Goal: Task Accomplishment & Management: Manage account settings

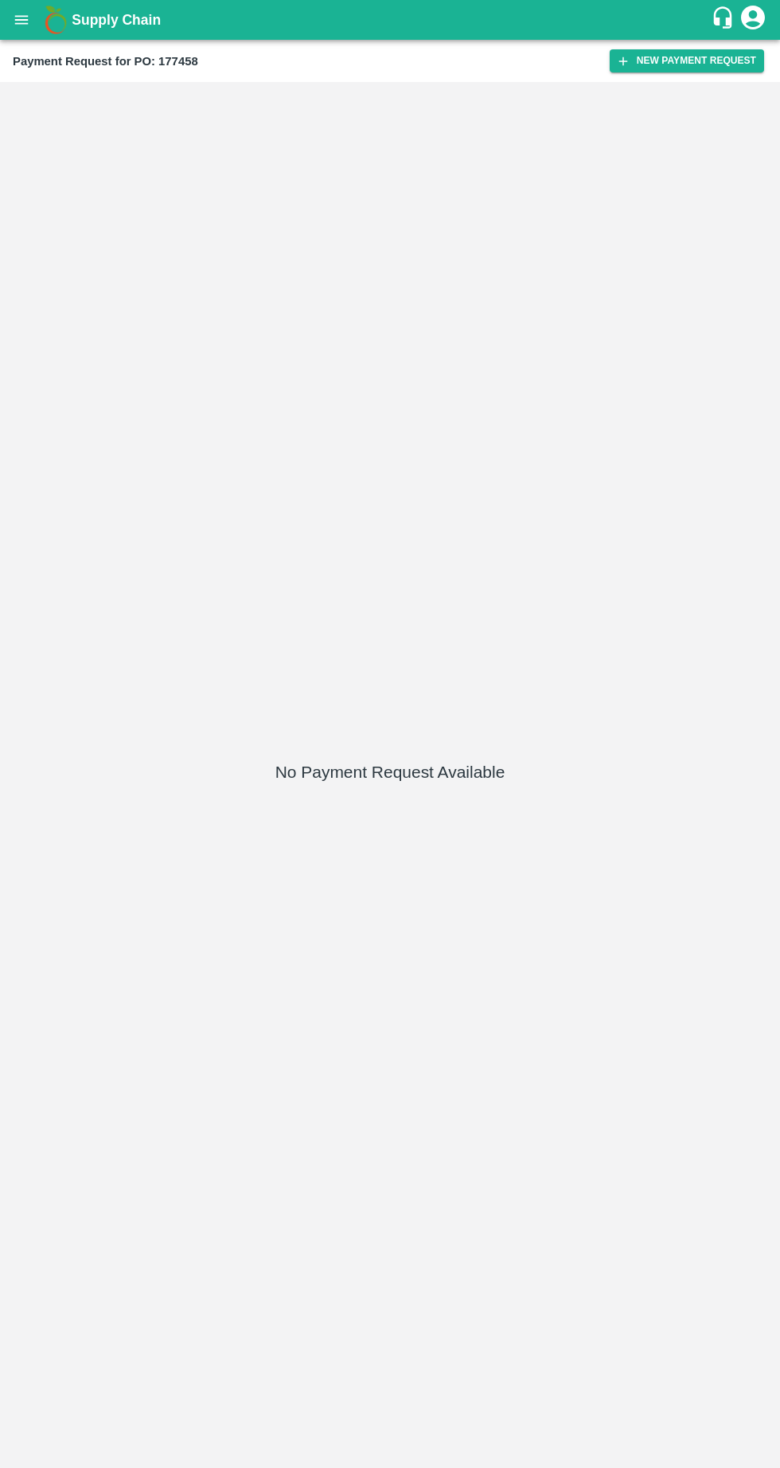
click at [20, 18] on icon "open drawer" at bounding box center [22, 20] width 18 height 18
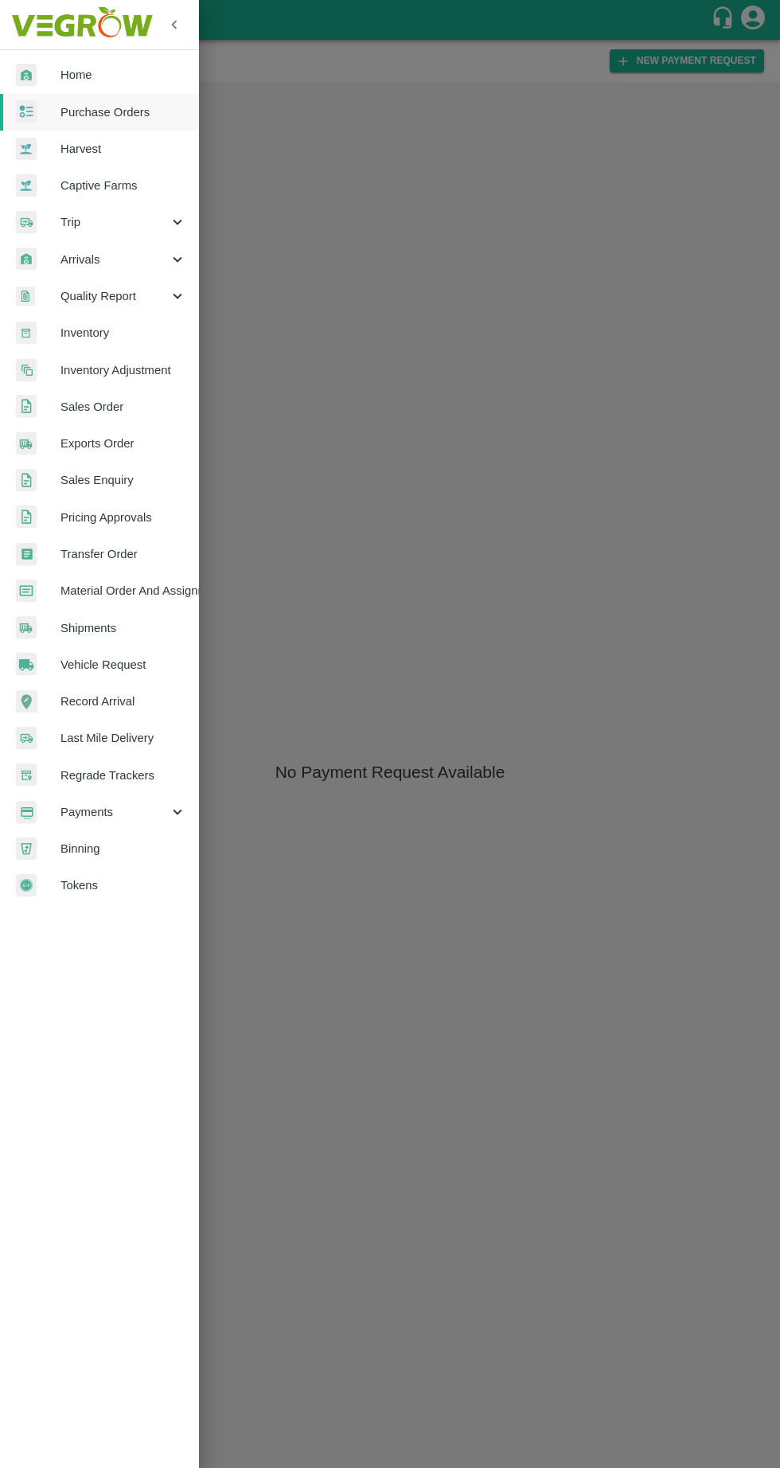
click at [601, 441] on div at bounding box center [390, 734] width 780 height 1468
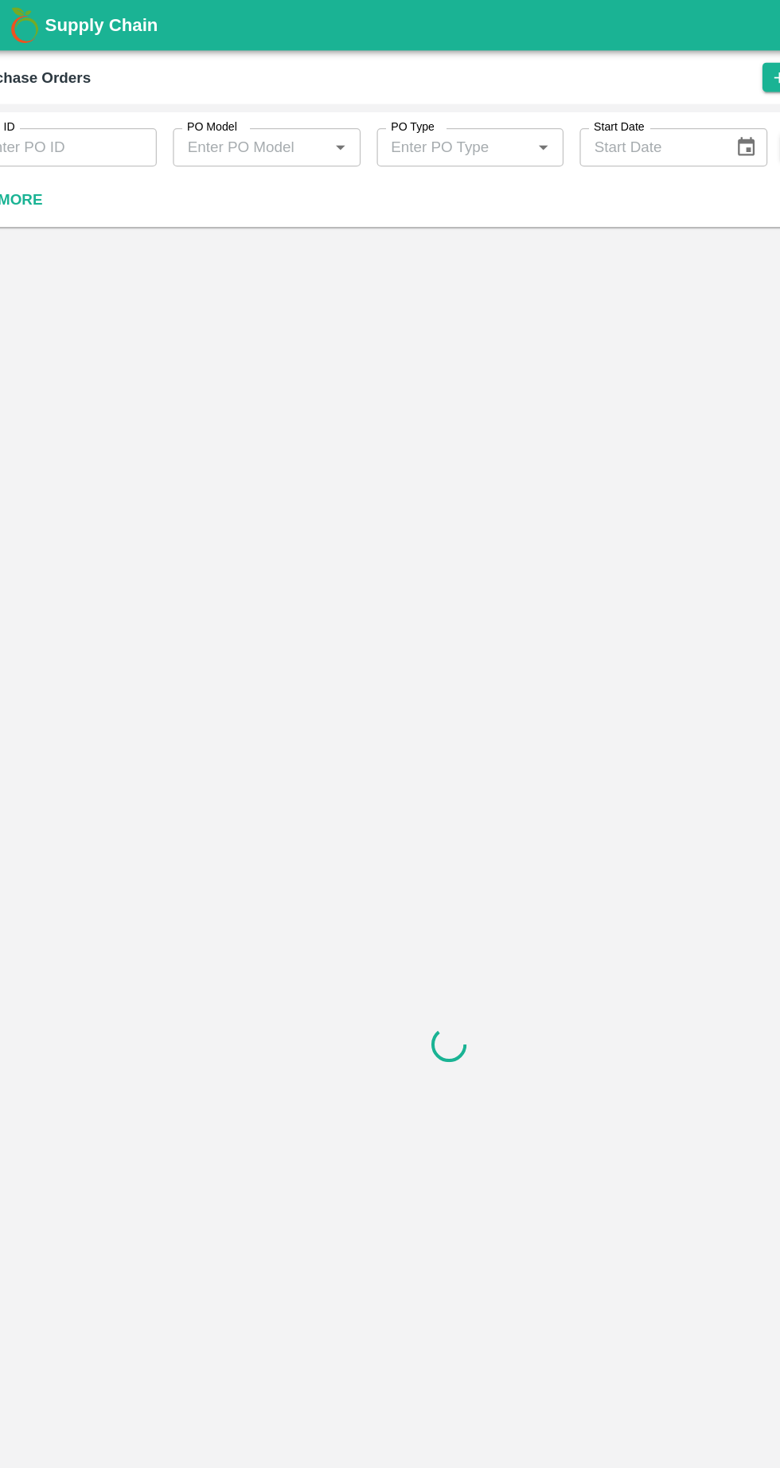
click at [57, 158] on strong "More" at bounding box center [52, 157] width 36 height 13
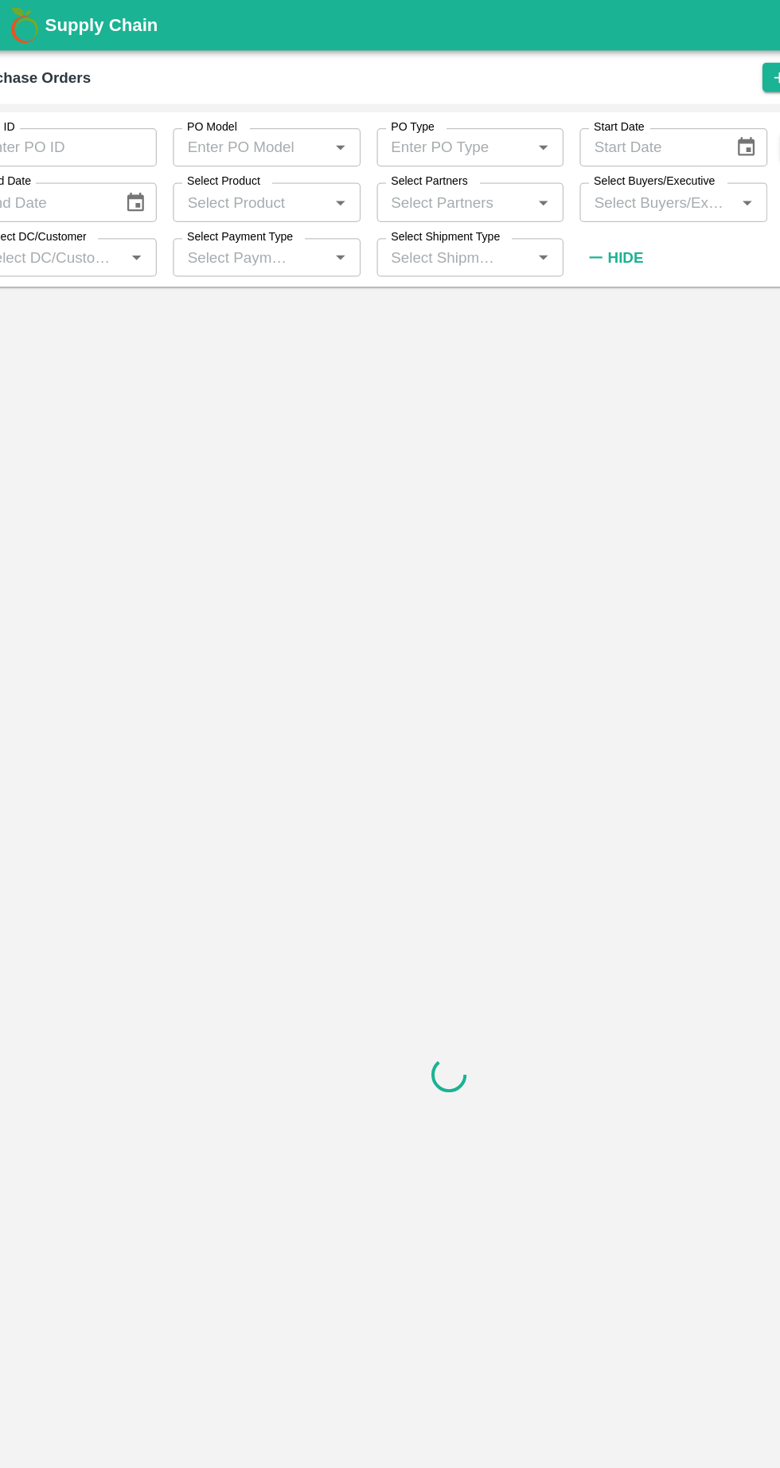
click at [369, 160] on input "Select Partners" at bounding box center [393, 159] width 111 height 21
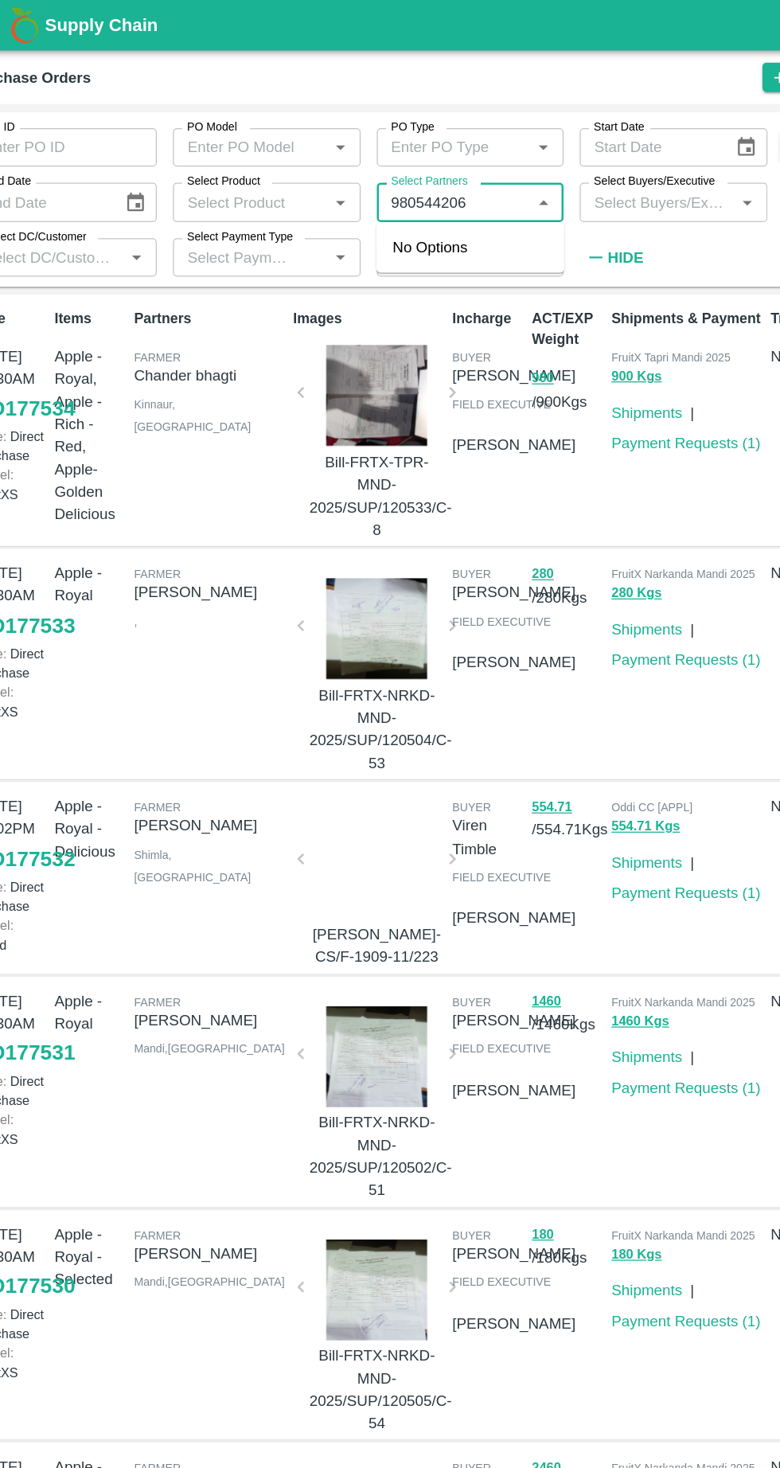
type input "9805442065"
click at [358, 220] on input "checkbox" at bounding box center [369, 213] width 32 height 32
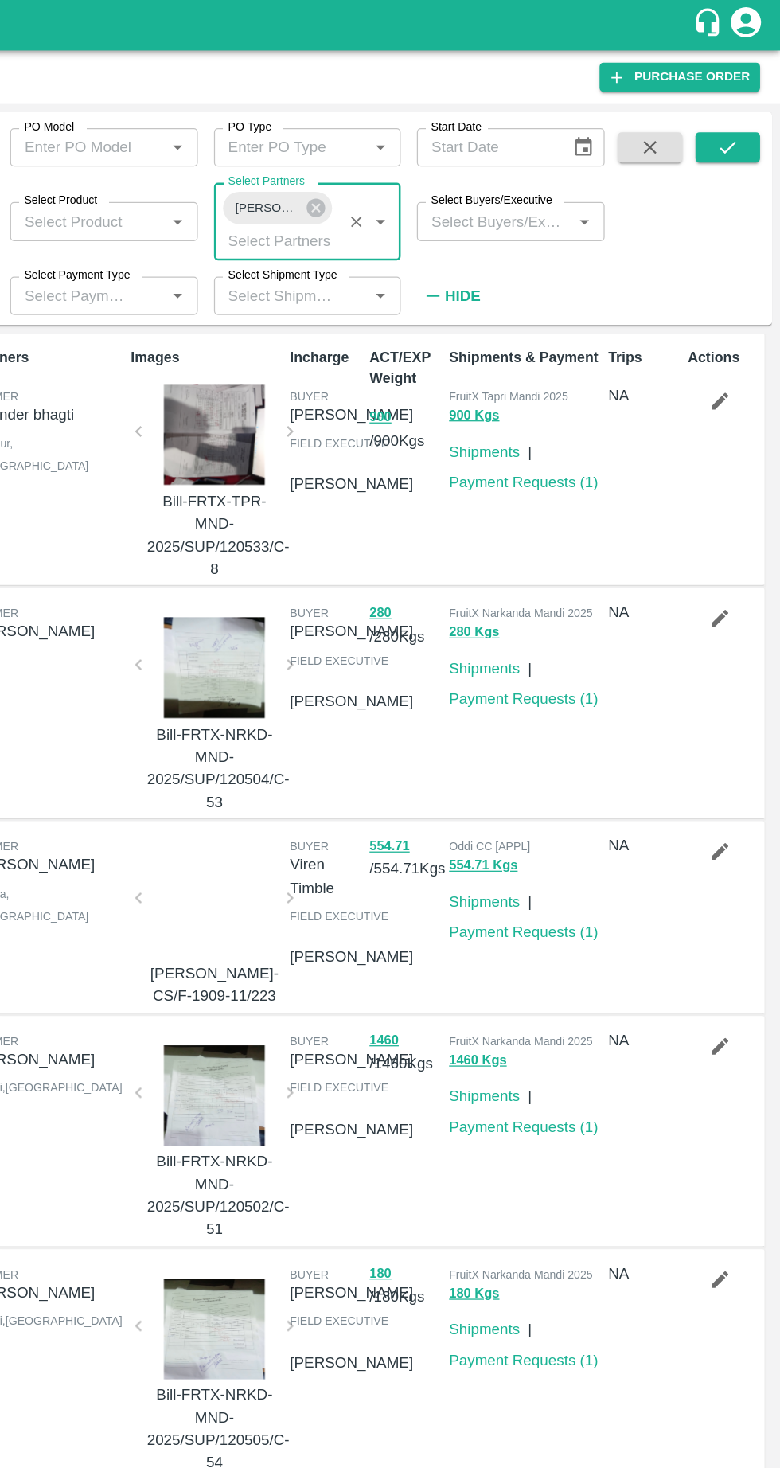
click at [739, 118] on icon "submit" at bounding box center [738, 116] width 13 height 10
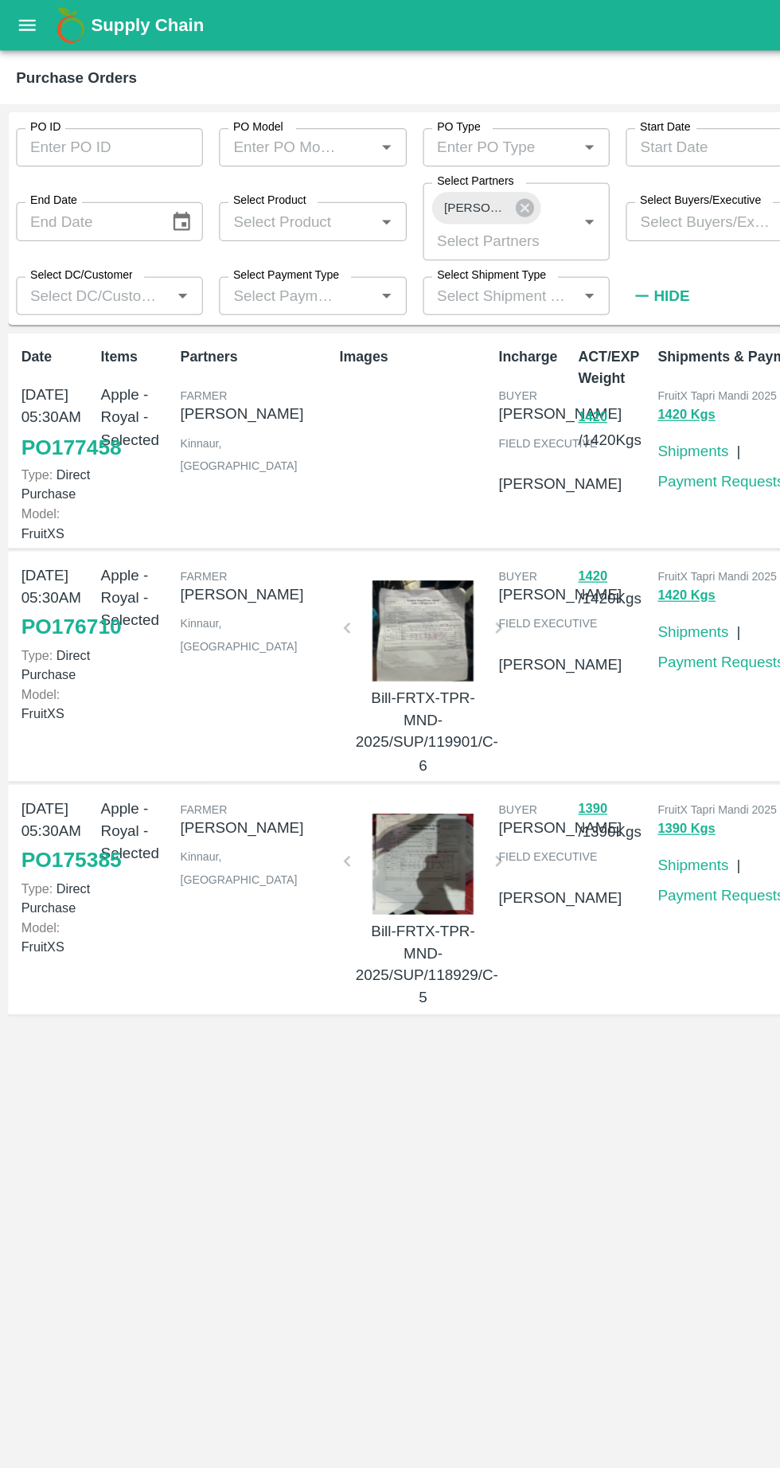
click at [32, 367] on link "PO 177458" at bounding box center [56, 352] width 79 height 29
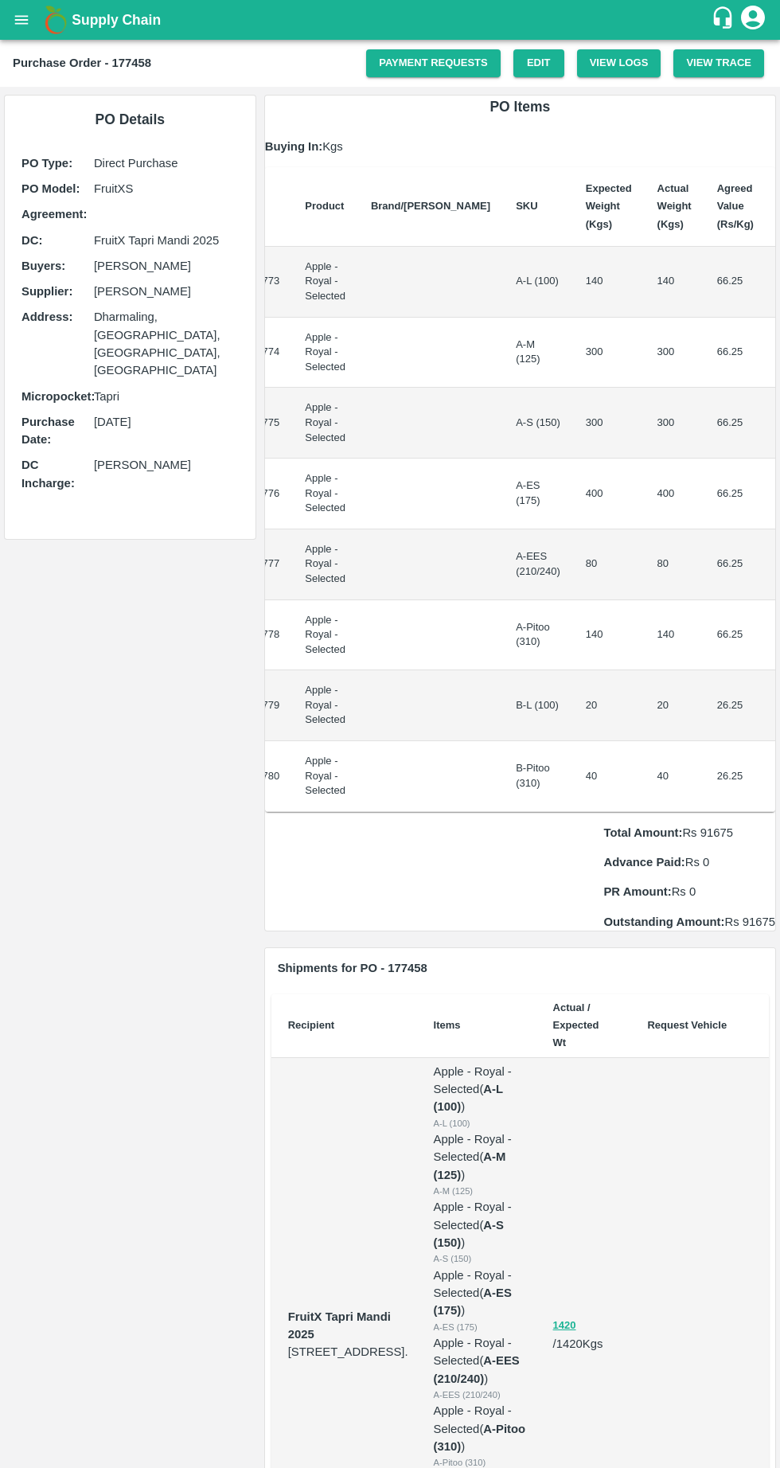
click at [537, 63] on link "Edit" at bounding box center [538, 63] width 51 height 28
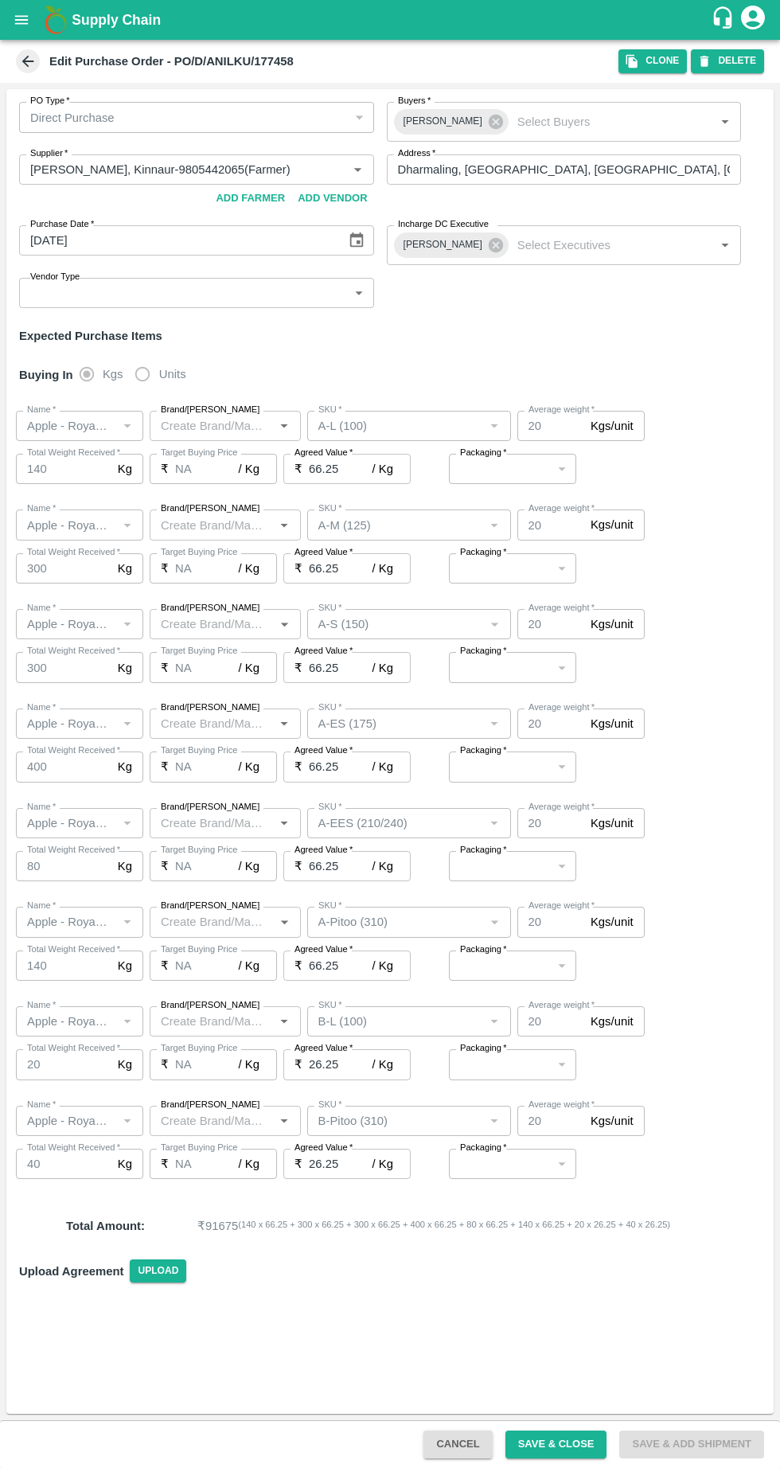
click at [735, 60] on button "DELETE" at bounding box center [727, 60] width 73 height 23
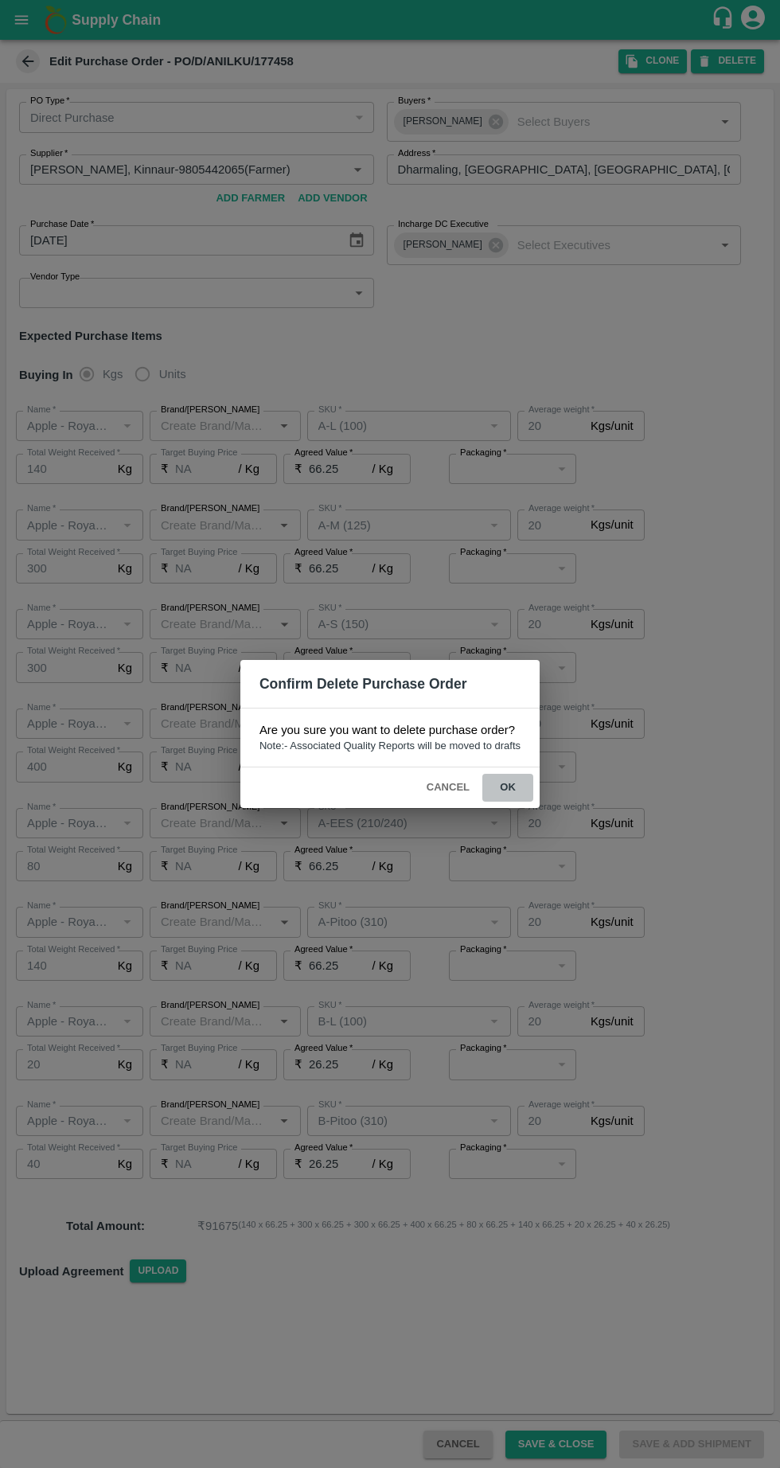
click at [517, 794] on button "ok" at bounding box center [507, 788] width 51 height 28
